Goal: Information Seeking & Learning: Learn about a topic

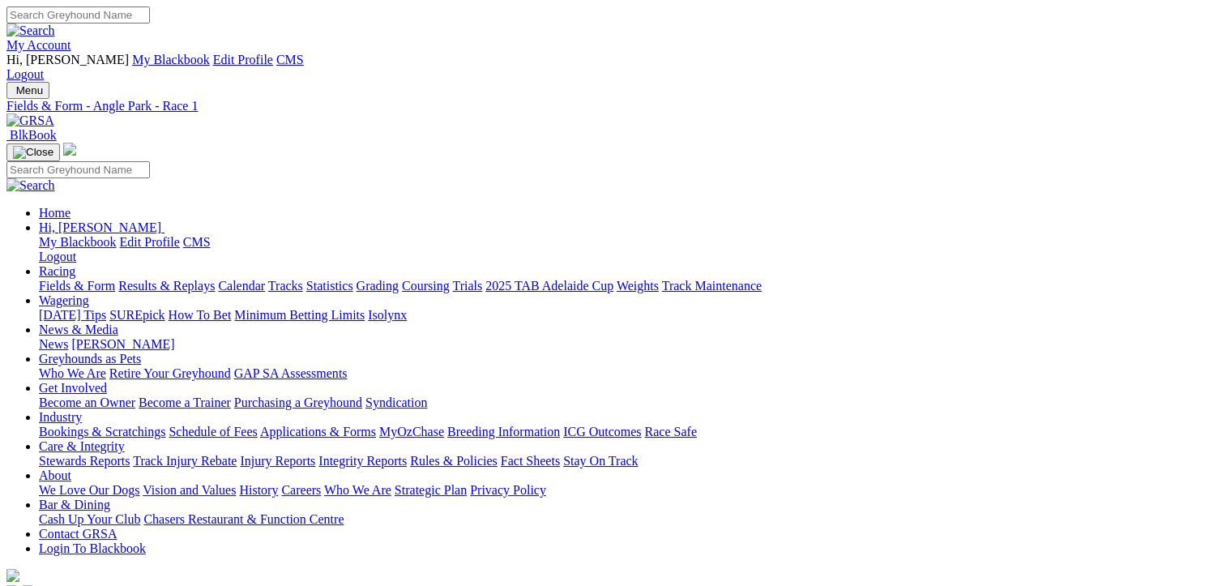
click at [353, 279] on link "Statistics" at bounding box center [329, 286] width 47 height 14
click at [303, 279] on link "Tracks" at bounding box center [285, 286] width 35 height 14
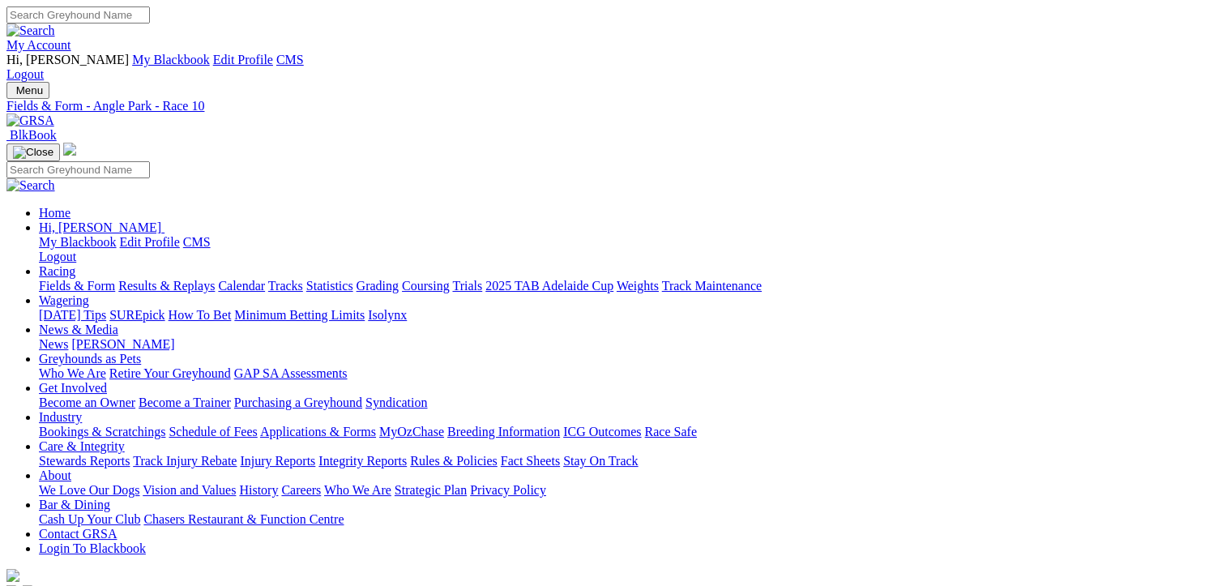
type input "Today, 18 Aug 2025"
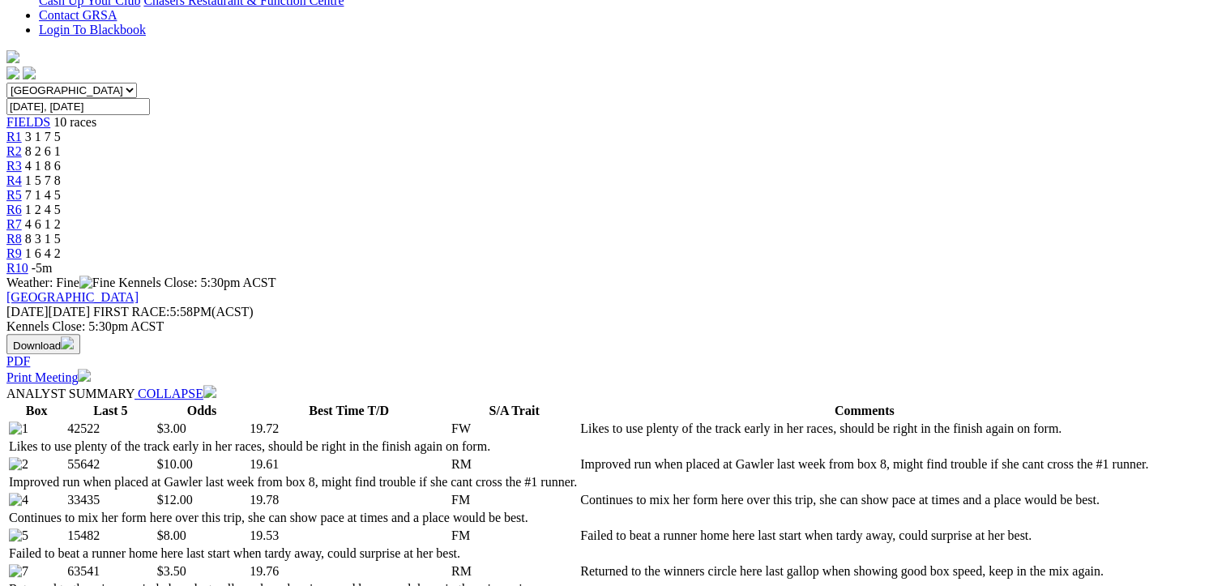
scroll to position [486, 0]
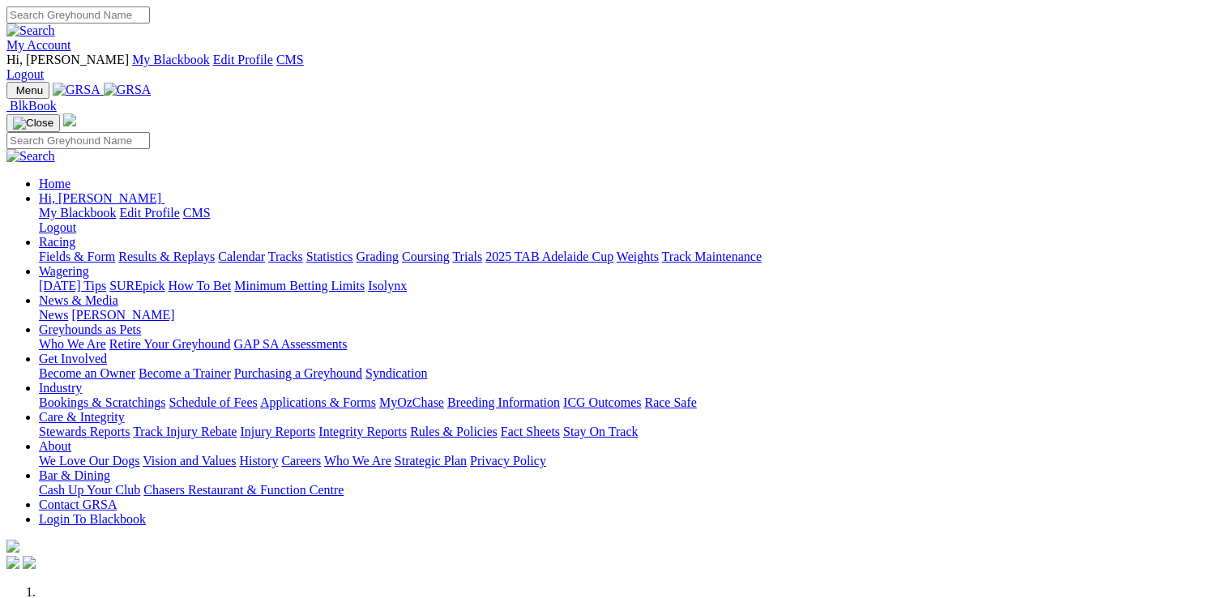
scroll to position [1166, 0]
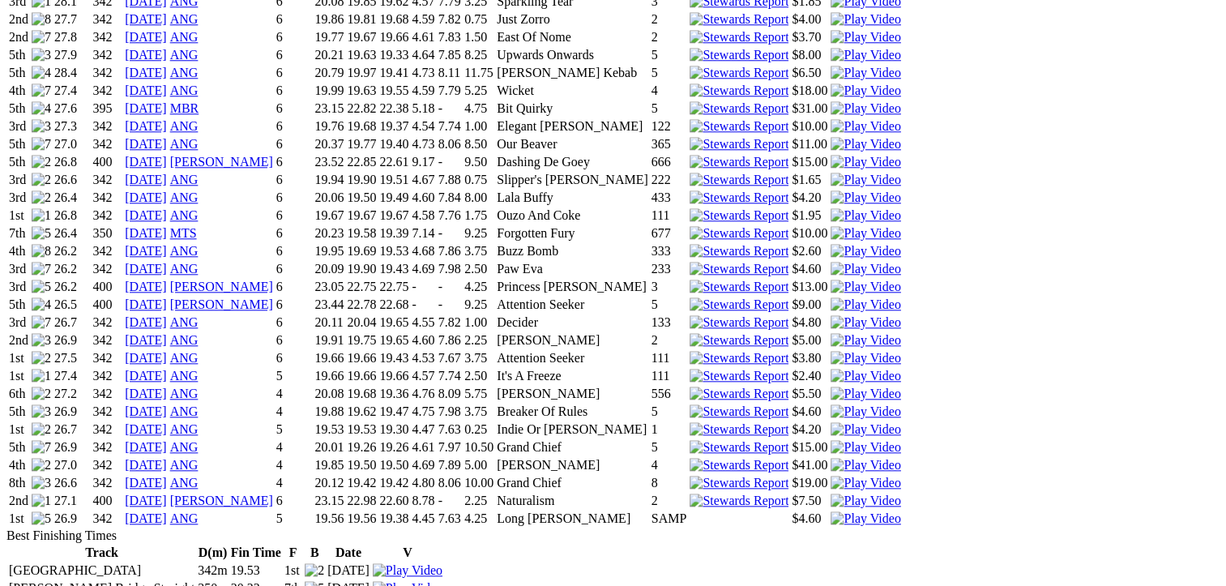
scroll to position [1621, 0]
click at [764, 421] on img at bounding box center [739, 428] width 99 height 15
click at [168, 421] on td "[DATE]" at bounding box center [146, 429] width 44 height 16
click at [167, 421] on link "18 Jul 25" at bounding box center [146, 428] width 42 height 14
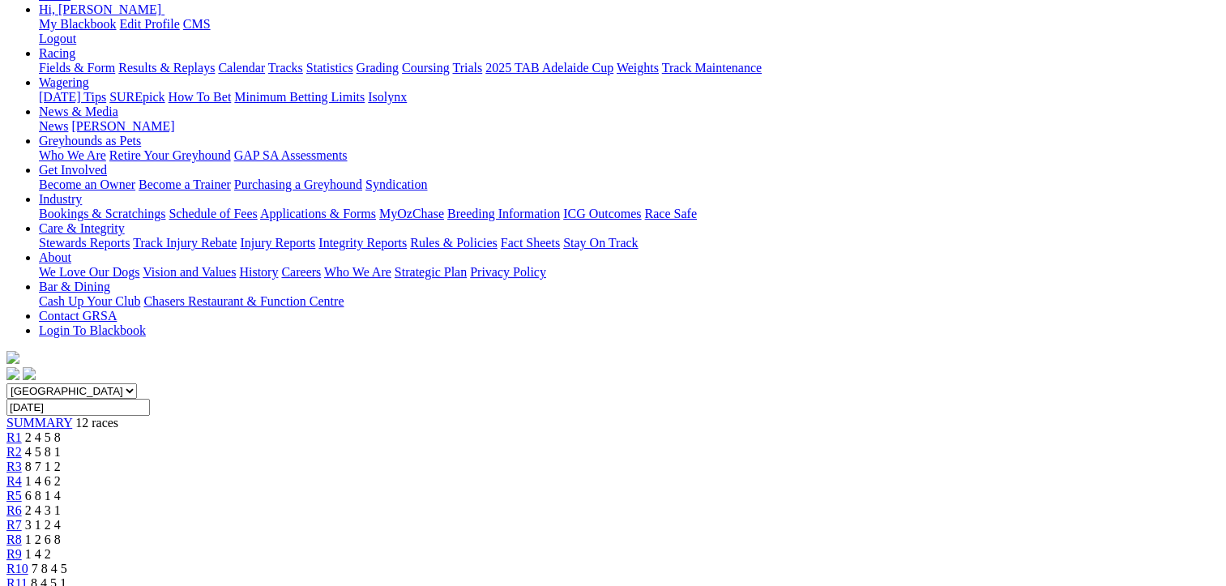
scroll to position [344, 0]
